Goal: Information Seeking & Learning: Learn about a topic

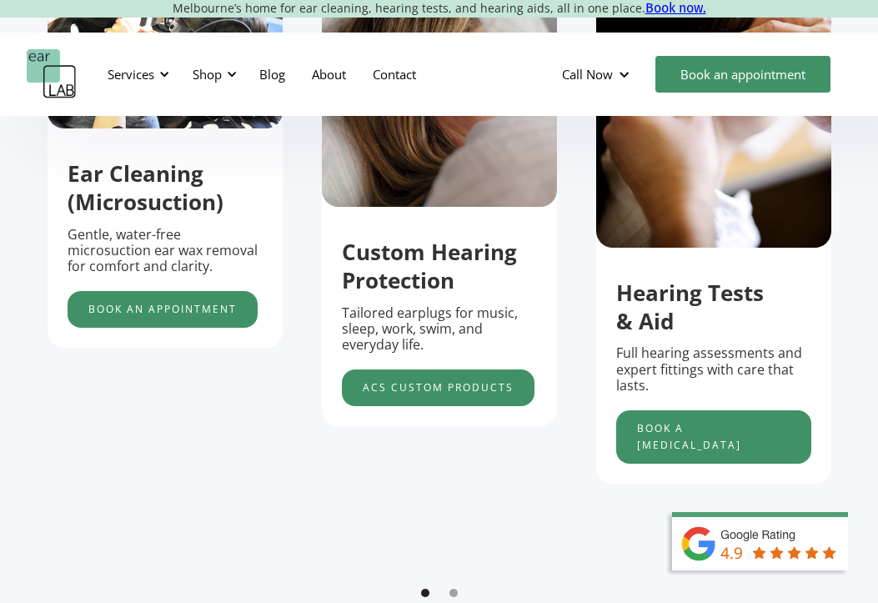
scroll to position [742, 0]
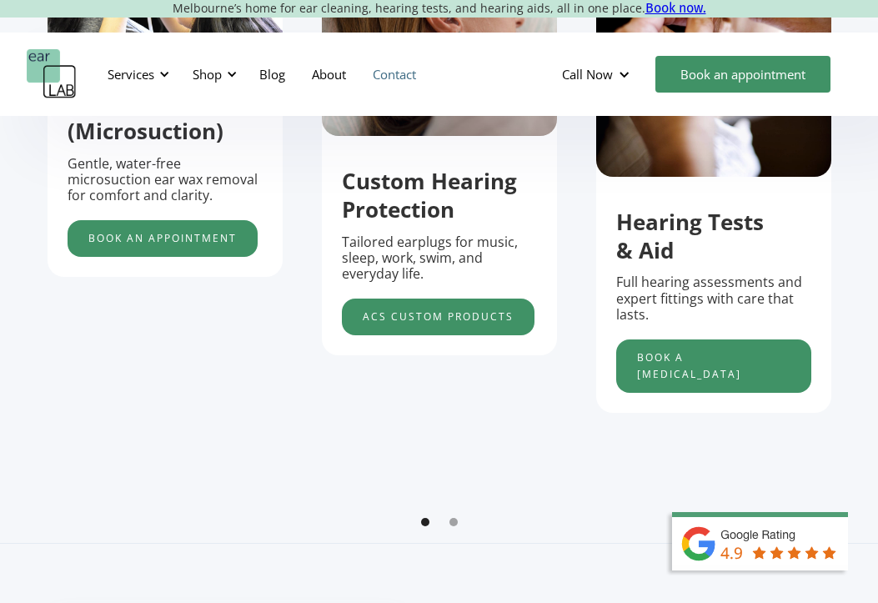
click at [385, 80] on link "Contact" at bounding box center [395, 74] width 70 height 48
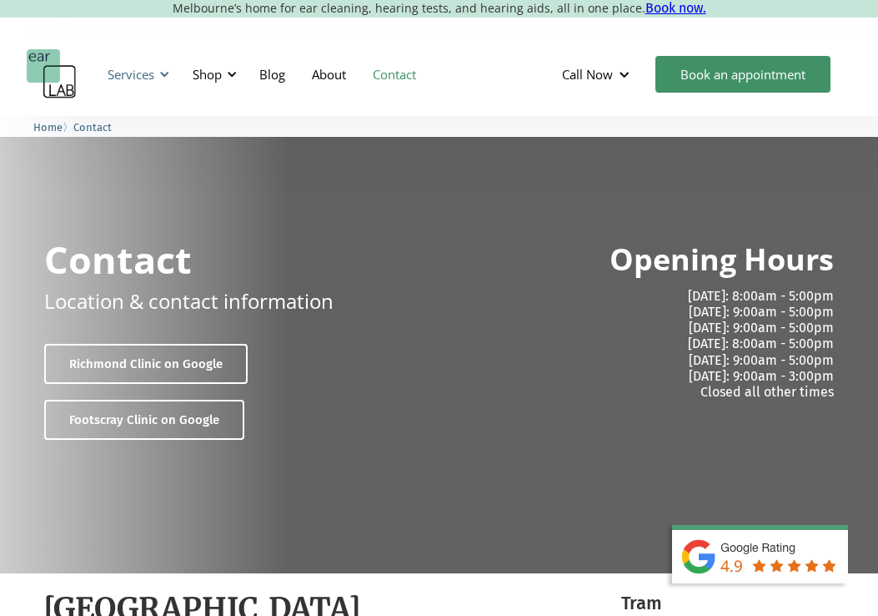
click at [147, 70] on div "Services" at bounding box center [131, 74] width 47 height 17
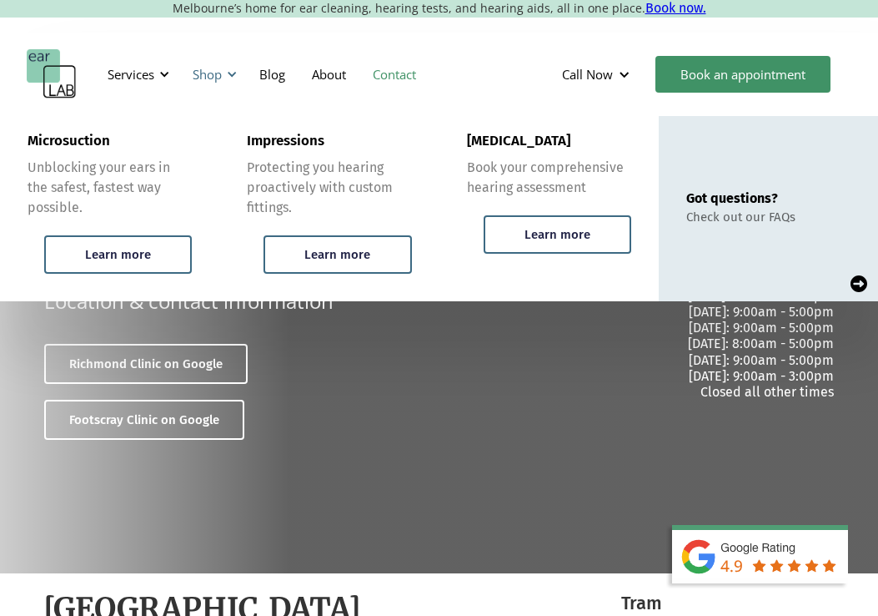
click at [222, 70] on div "Shop" at bounding box center [207, 74] width 29 height 17
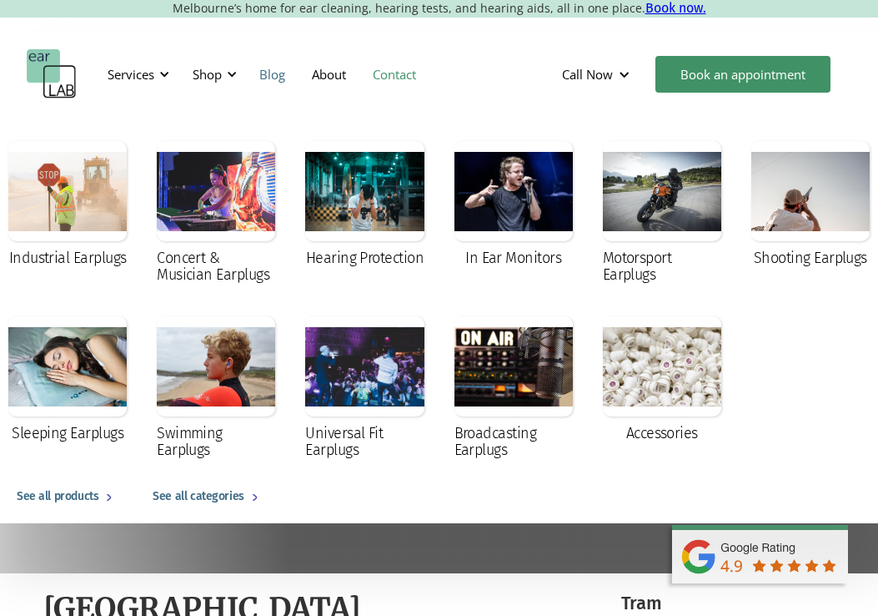
click at [274, 77] on link "Blog" at bounding box center [272, 74] width 53 height 48
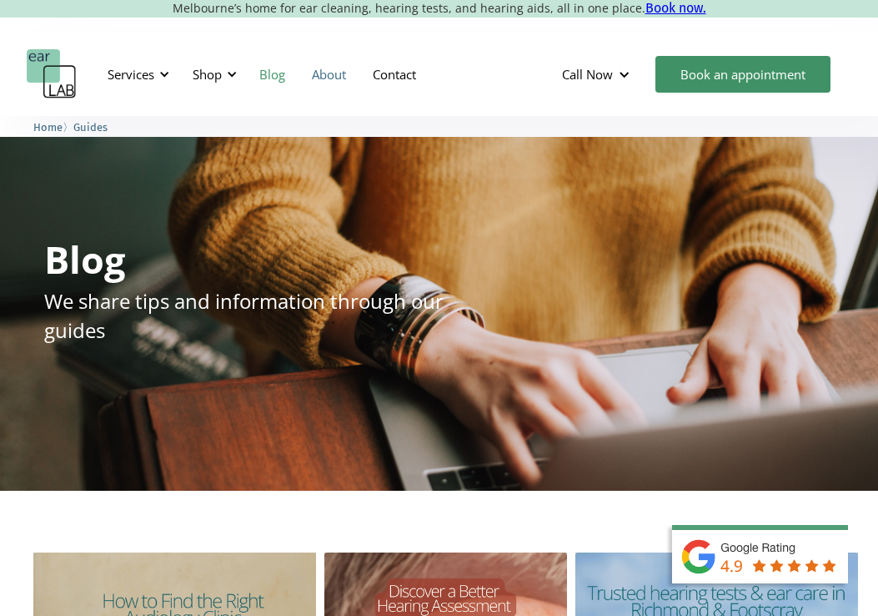
click at [300, 76] on link "About" at bounding box center [329, 74] width 61 height 48
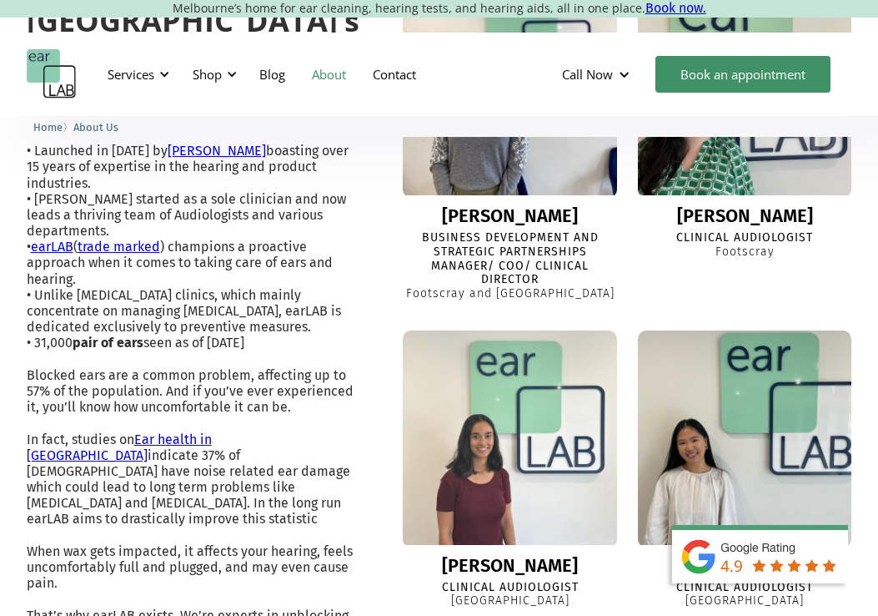
scroll to position [524, 0]
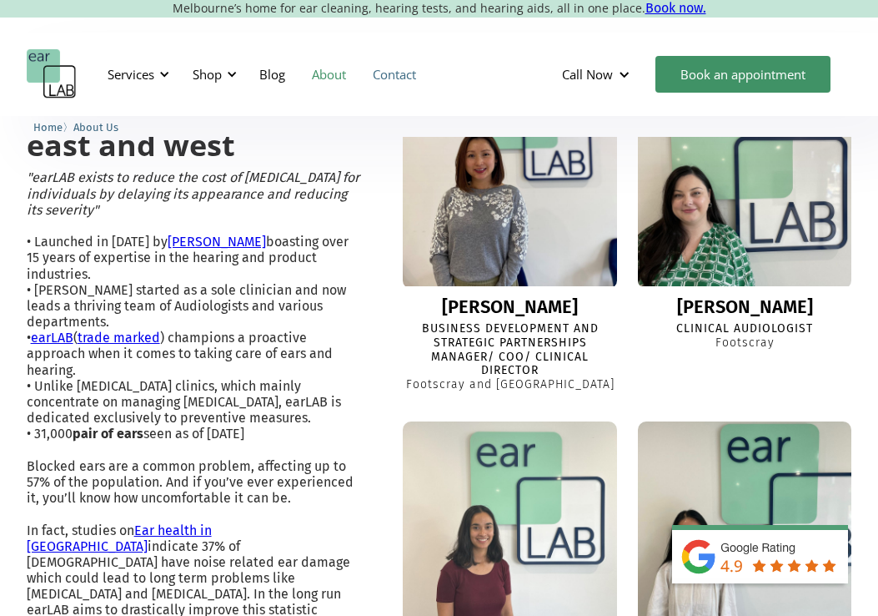
click at [389, 85] on link "Contact" at bounding box center [395, 74] width 70 height 48
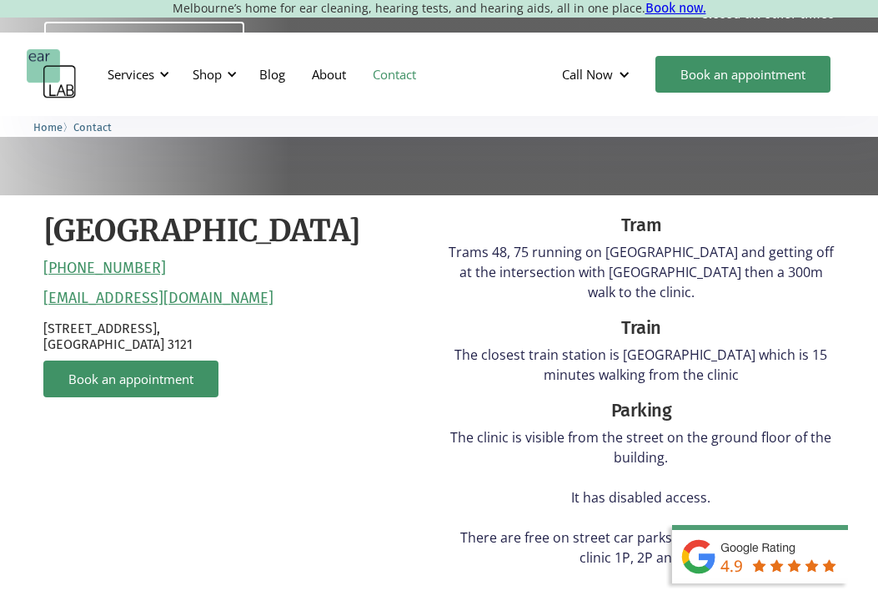
scroll to position [379, 0]
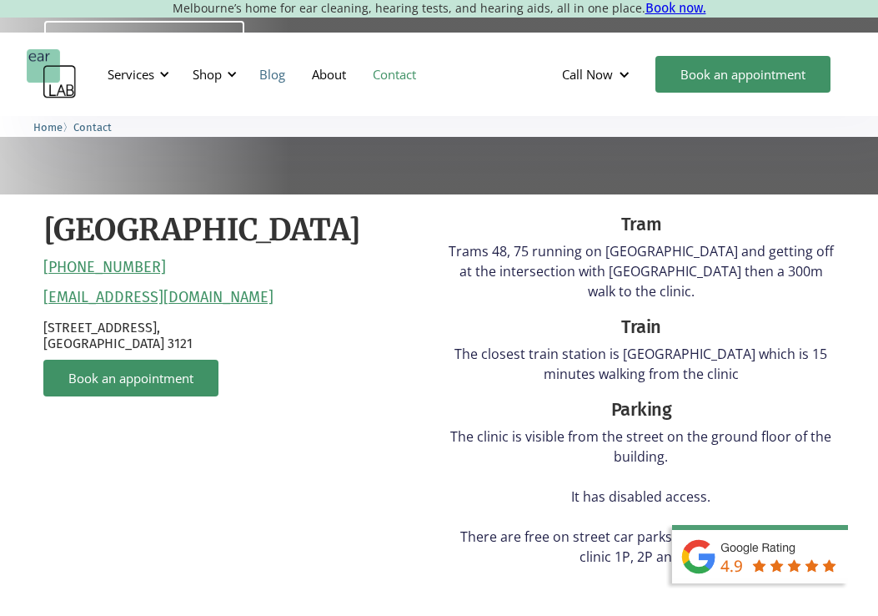
click at [287, 80] on link "Blog" at bounding box center [272, 74] width 53 height 48
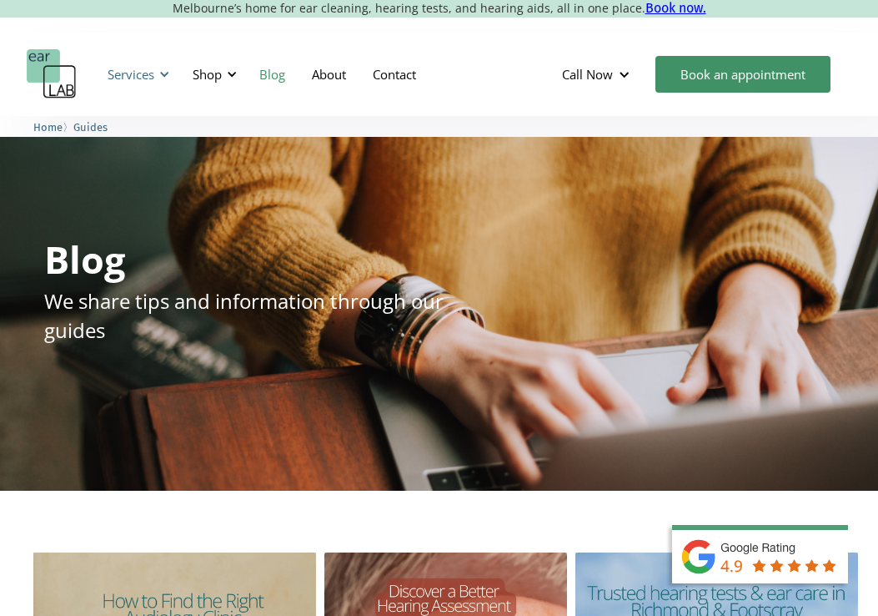
click at [135, 82] on div "Services" at bounding box center [131, 74] width 47 height 17
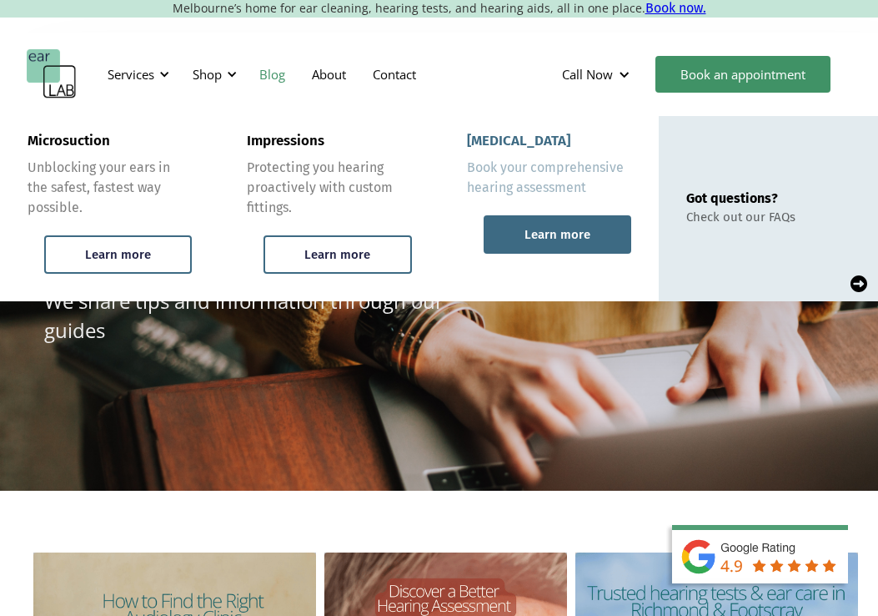
click at [498, 246] on div "Learn more" at bounding box center [558, 234] width 148 height 38
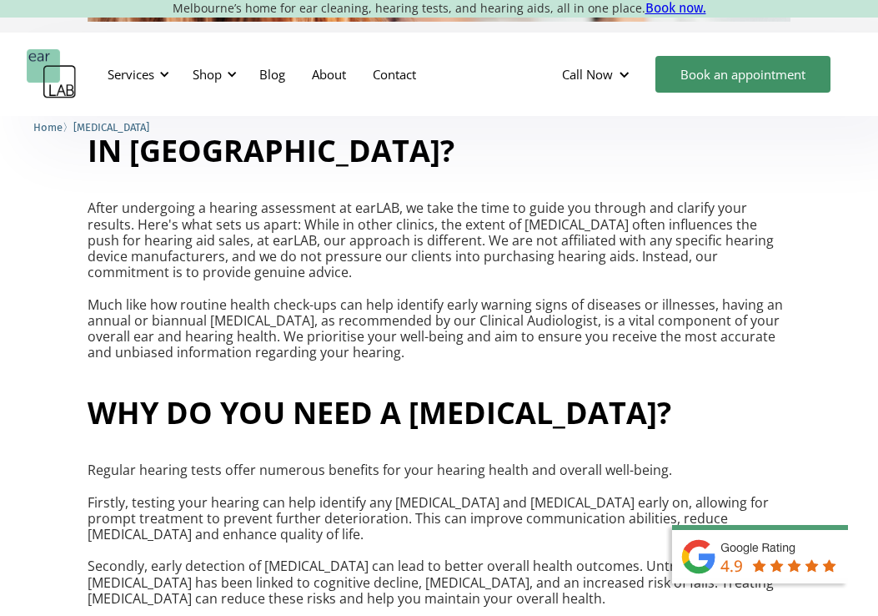
scroll to position [1134, 0]
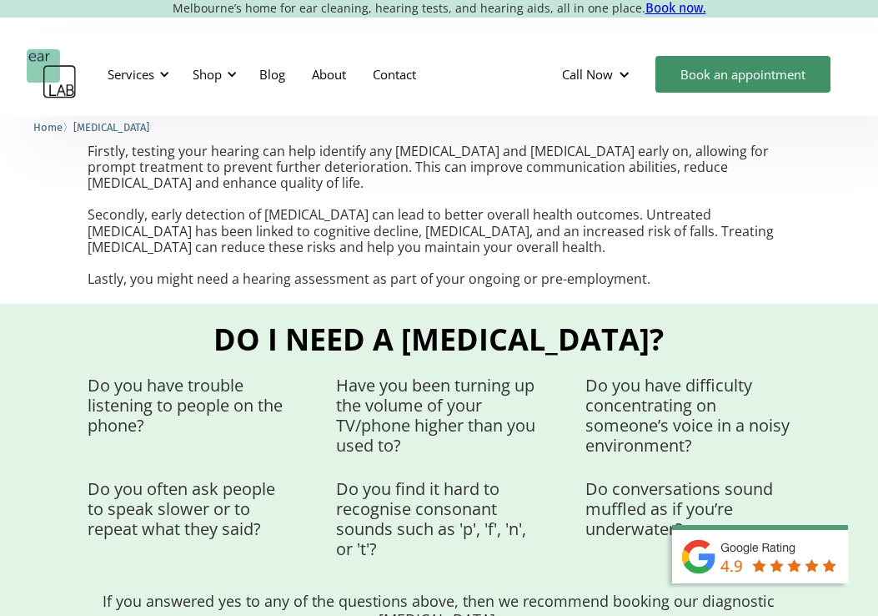
click at [514, 320] on div "Do I need a [MEDICAL_DATA]? Do you have trouble listening to people on the phon…" at bounding box center [439, 515] width 702 height 391
